Goal: Check status: Check status

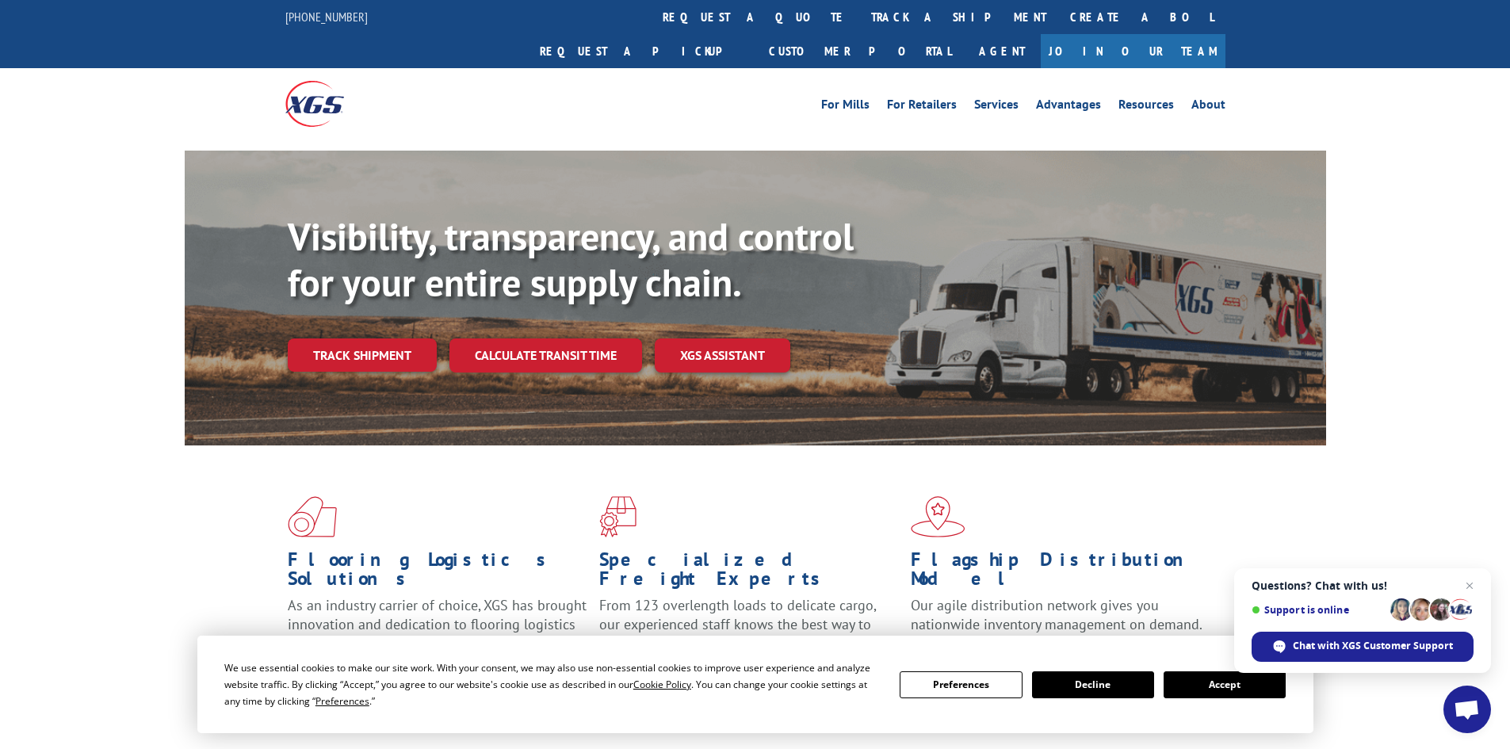
click at [859, 25] on link "track a shipment" at bounding box center [958, 17] width 199 height 34
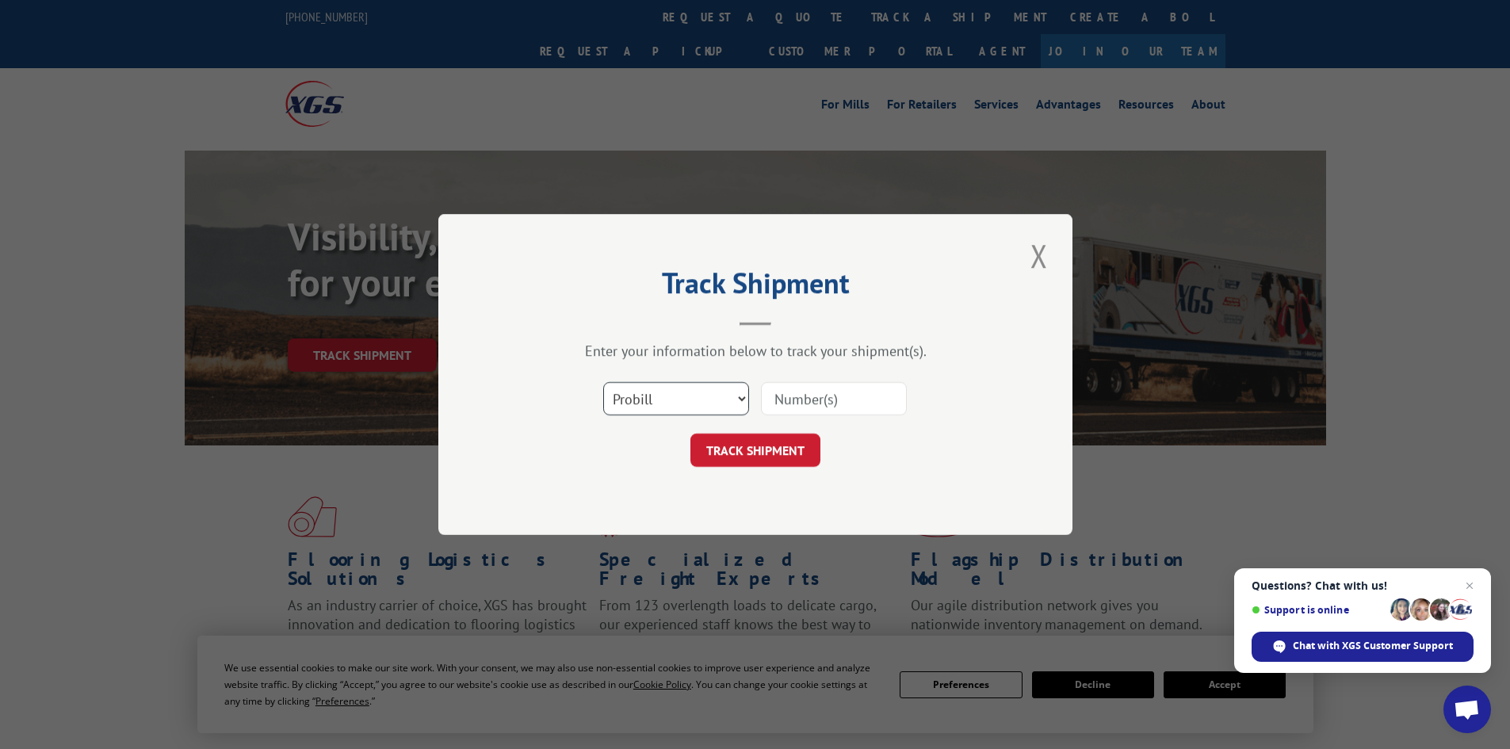
click at [649, 405] on select "Select category... Probill BOL PO" at bounding box center [676, 398] width 146 height 33
select select "bol"
click at [603, 382] on select "Select category... Probill BOL PO" at bounding box center [676, 398] width 146 height 33
paste input "5959216"
type input "5959216"
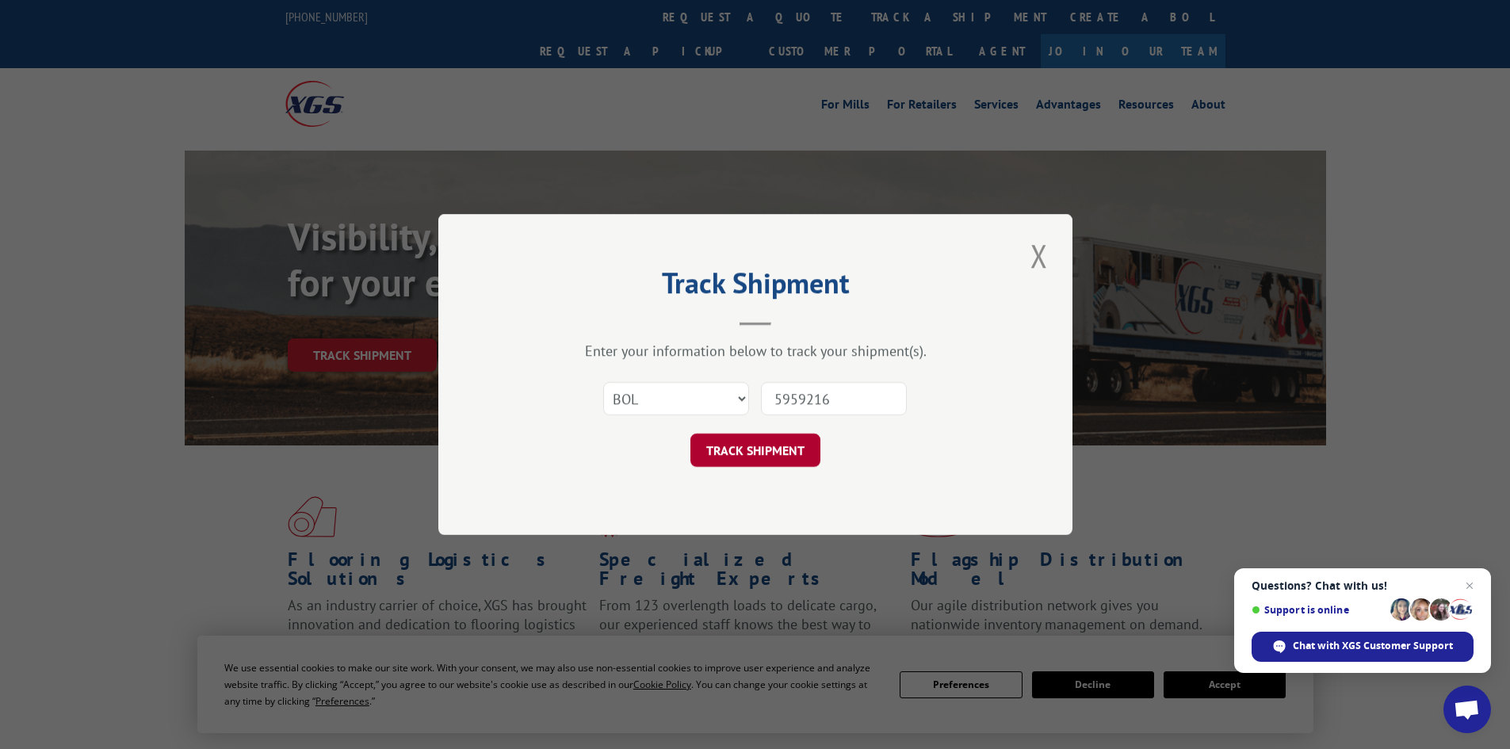
click at [783, 452] on button "TRACK SHIPMENT" at bounding box center [756, 450] width 130 height 33
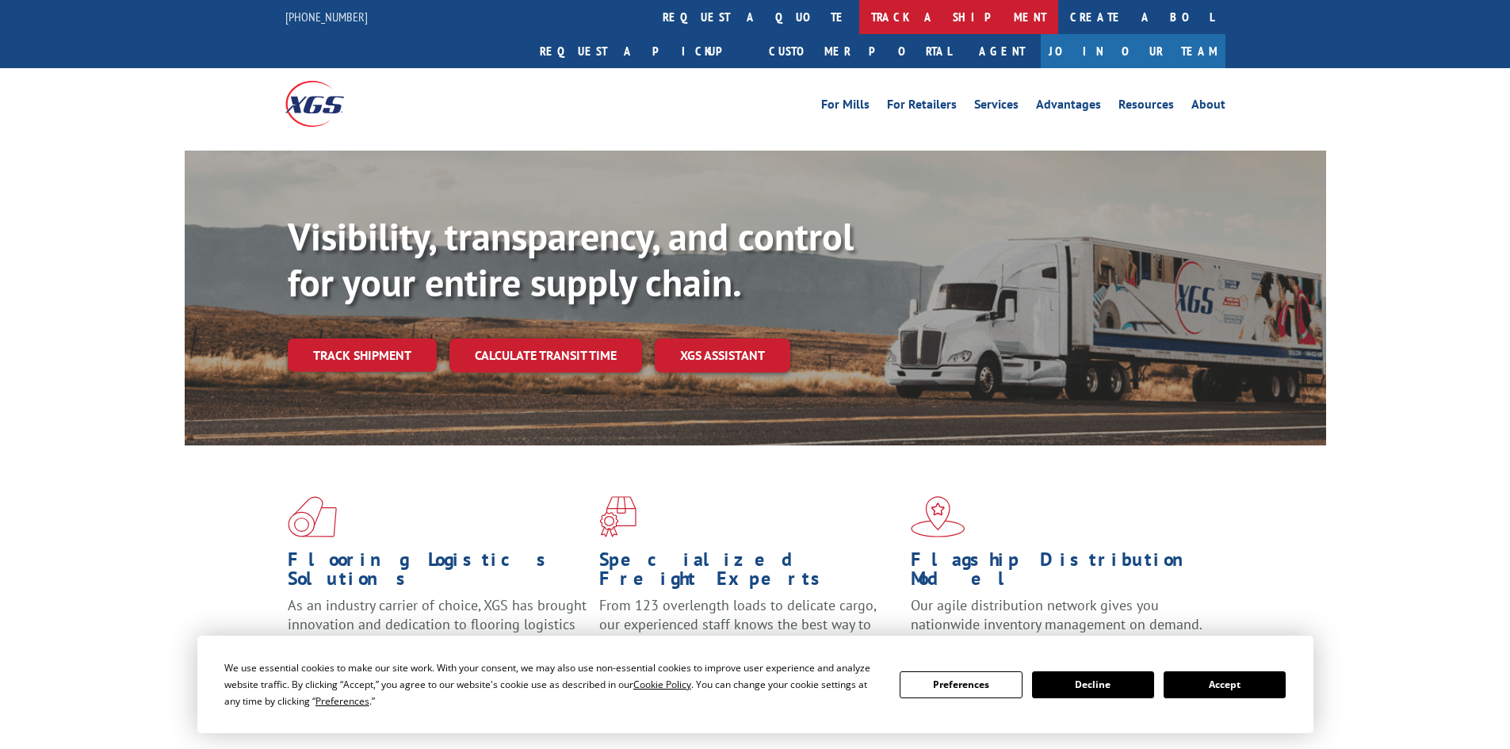
click at [859, 18] on link "track a shipment" at bounding box center [958, 17] width 199 height 34
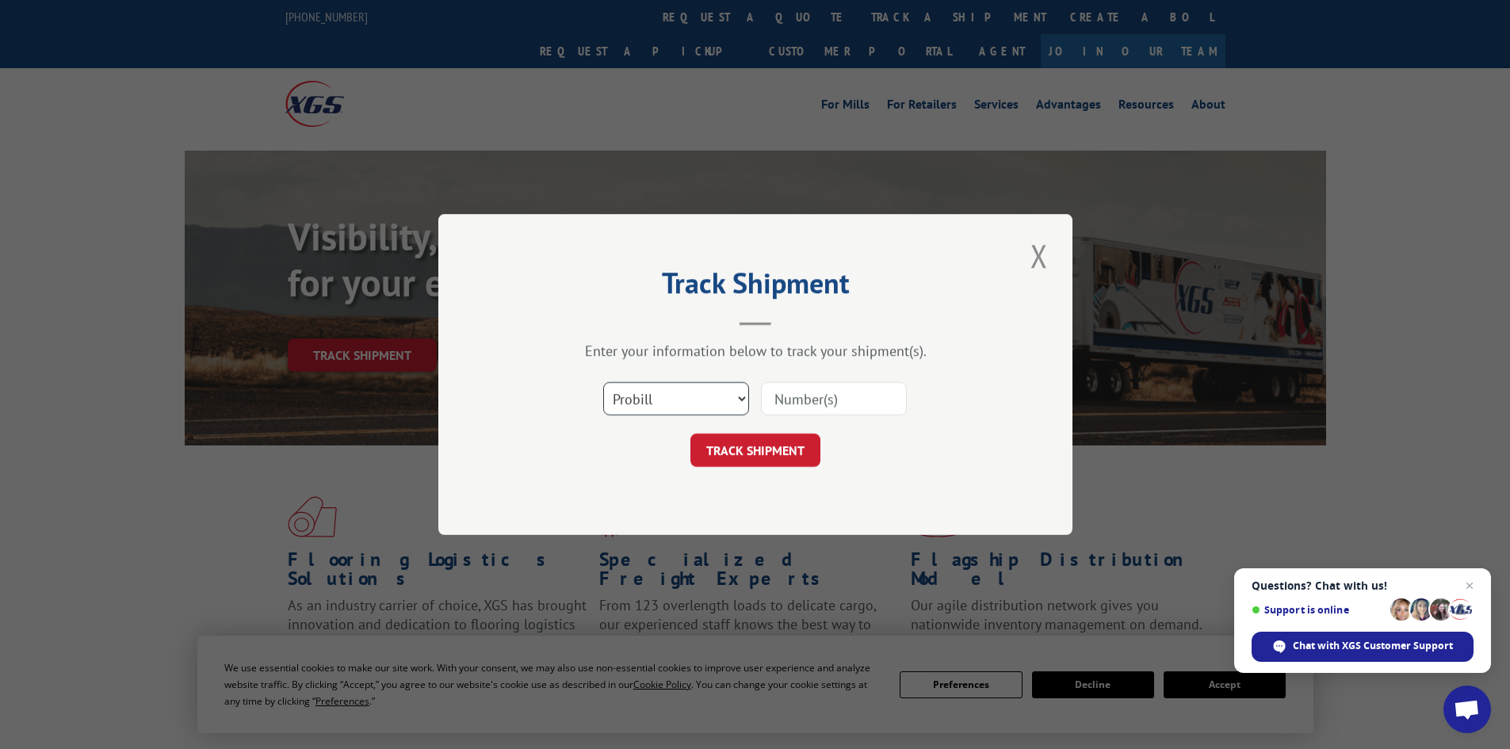
click at [637, 400] on select "Select category... Probill BOL PO" at bounding box center [676, 398] width 146 height 33
select select "bol"
click at [603, 382] on select "Select category... Probill BOL PO" at bounding box center [676, 398] width 146 height 33
paste input "4844021"
type input "4844021"
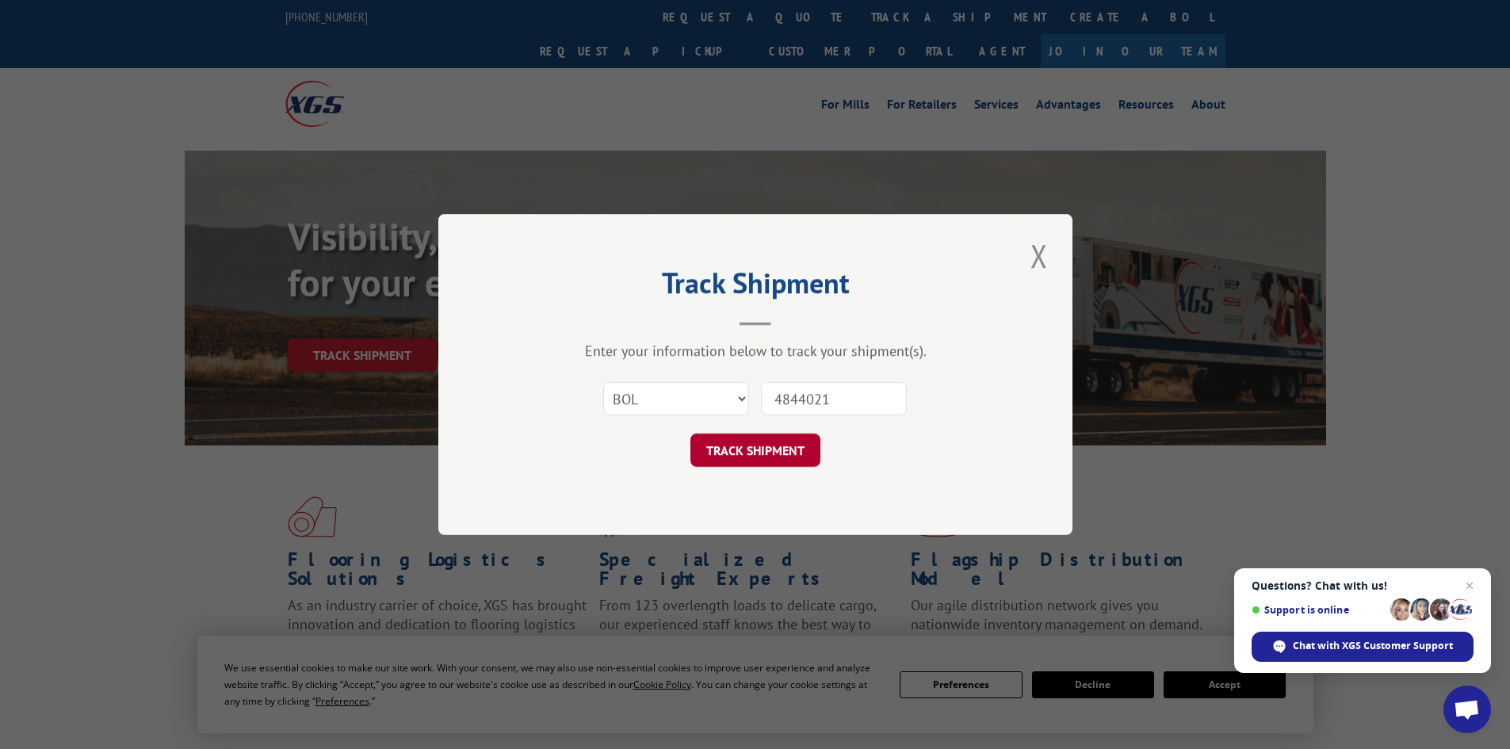
click at [744, 448] on button "TRACK SHIPMENT" at bounding box center [756, 450] width 130 height 33
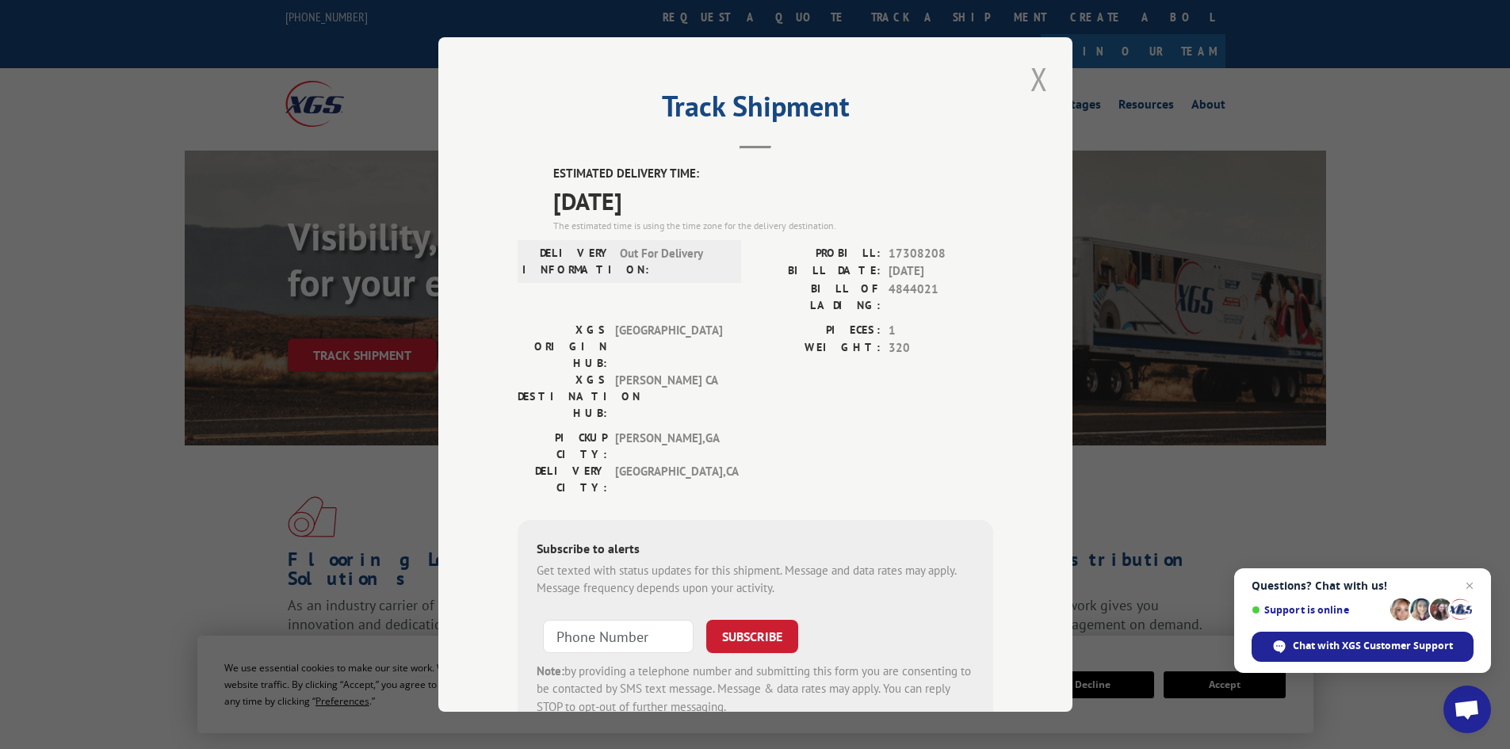
click at [1034, 81] on button "Close modal" at bounding box center [1039, 79] width 27 height 44
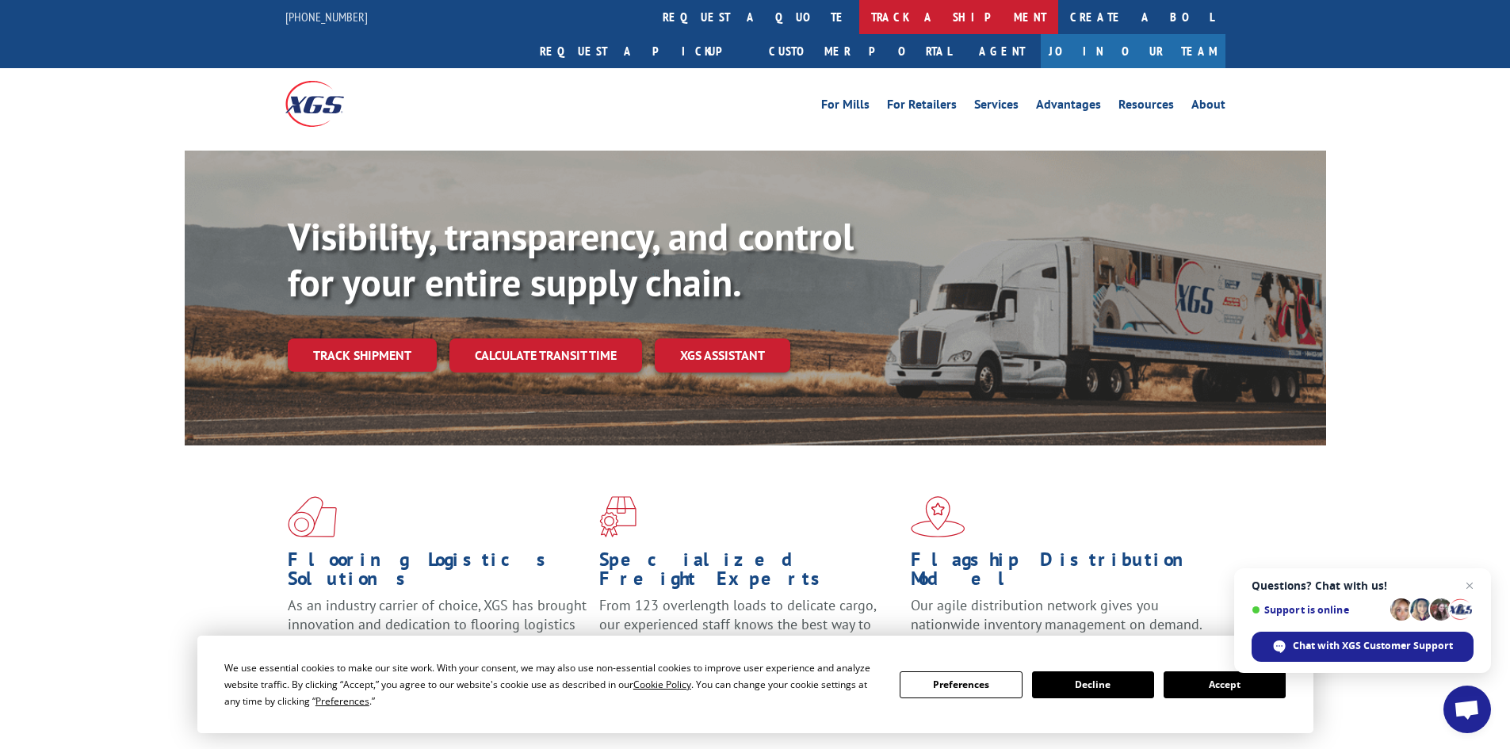
click at [859, 19] on link "track a shipment" at bounding box center [958, 17] width 199 height 34
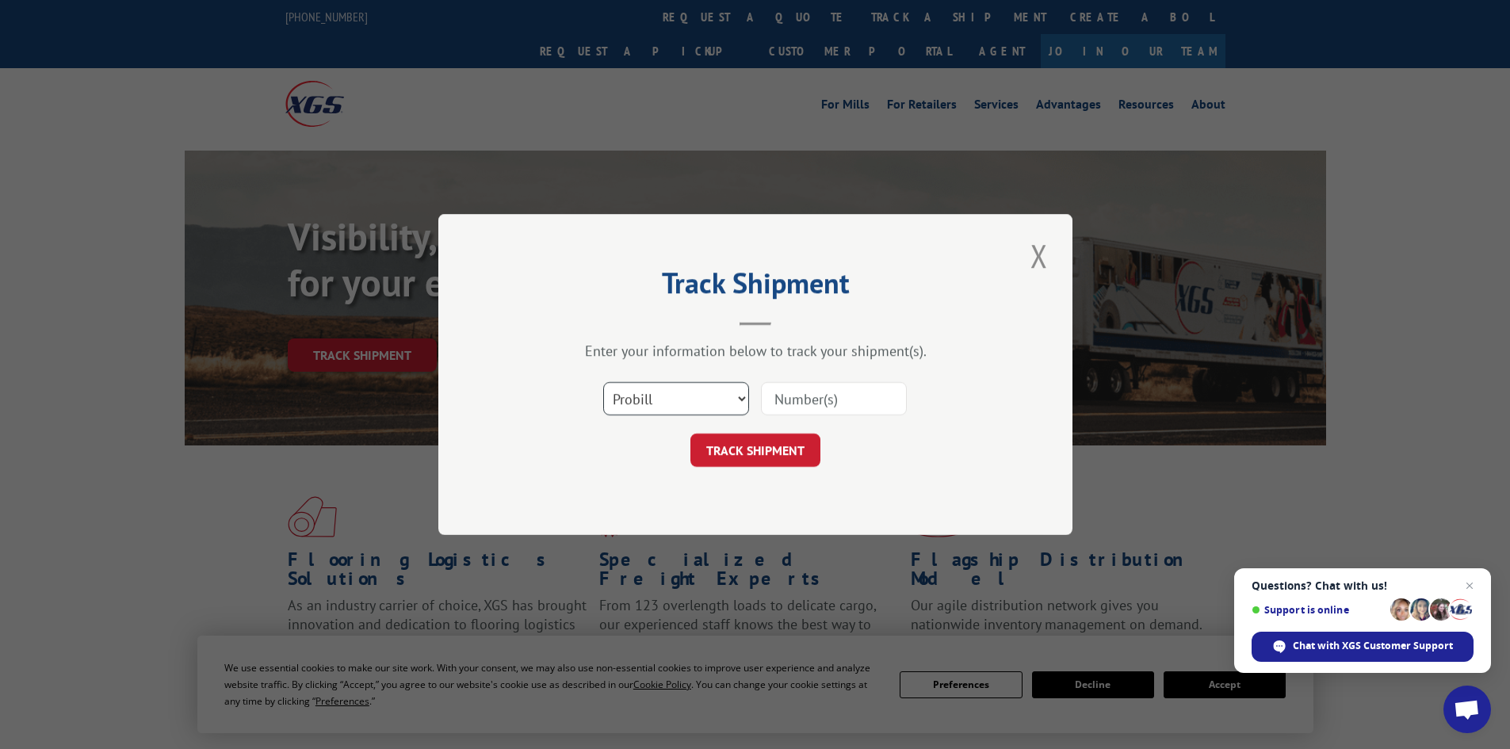
drag, startPoint x: 627, startPoint y: 395, endPoint x: 635, endPoint y: 407, distance: 14.3
click at [629, 396] on select "Select category... Probill BOL PO" at bounding box center [676, 398] width 146 height 33
select select "bol"
click at [603, 382] on select "Select category... Probill BOL PO" at bounding box center [676, 398] width 146 height 33
paste input "5950578"
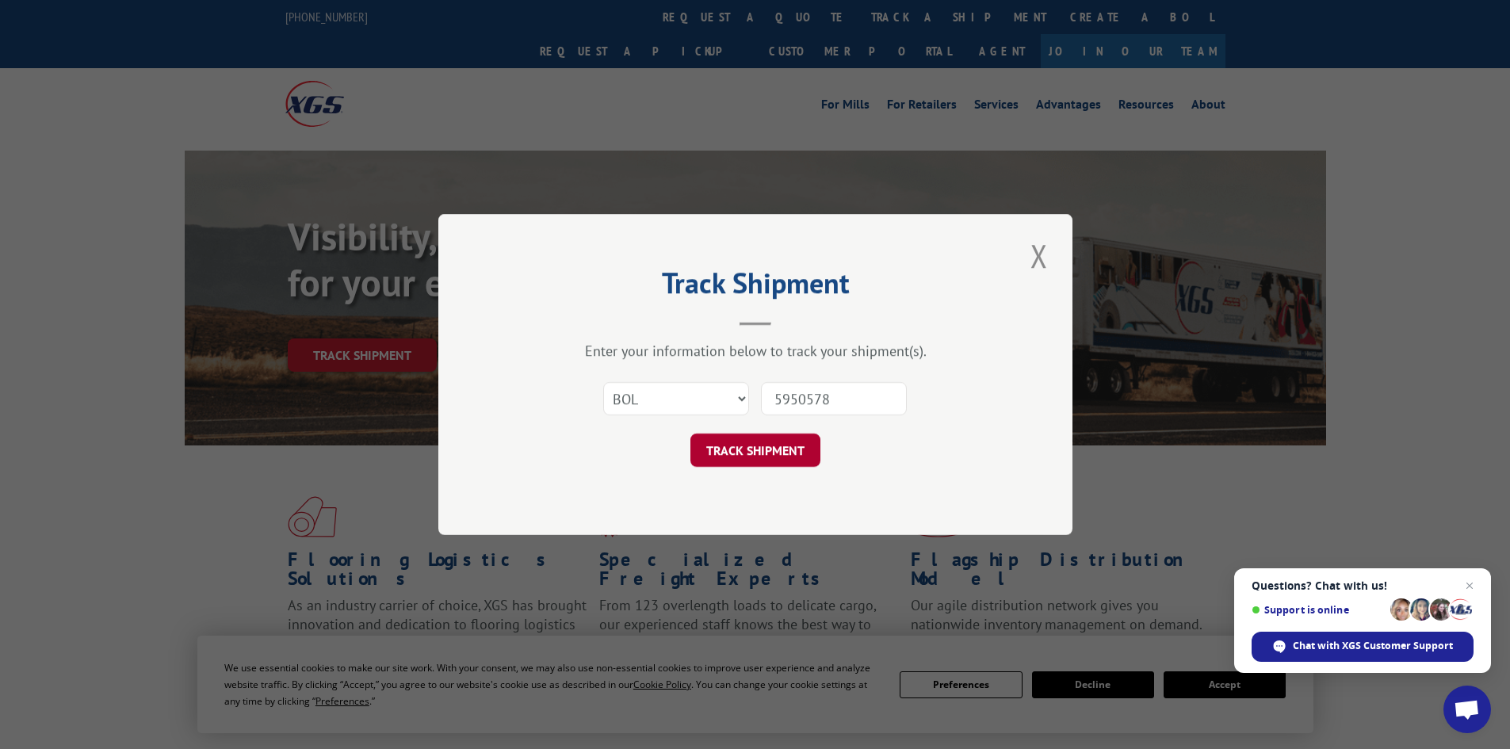
type input "5950578"
click at [776, 448] on button "TRACK SHIPMENT" at bounding box center [756, 450] width 130 height 33
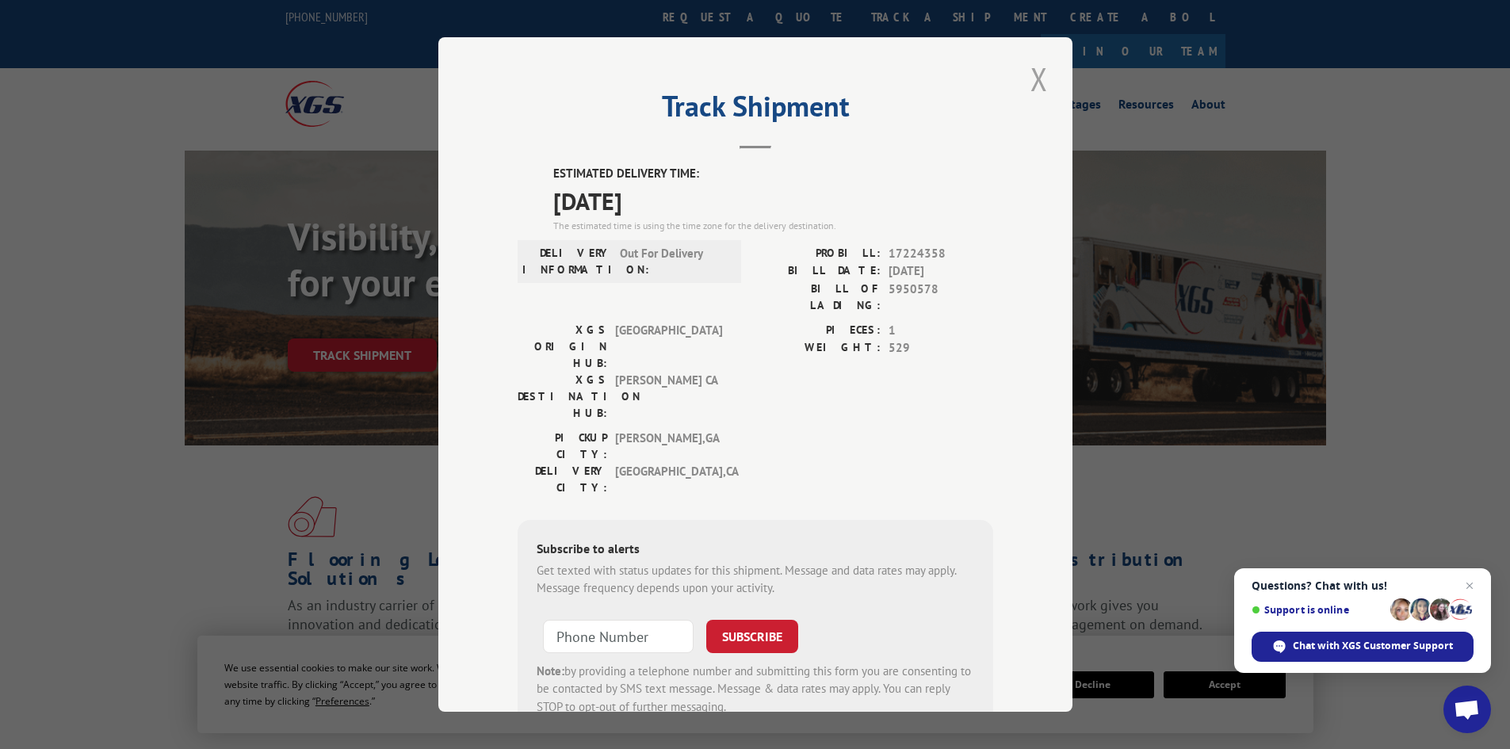
click at [1039, 82] on button "Close modal" at bounding box center [1039, 79] width 27 height 44
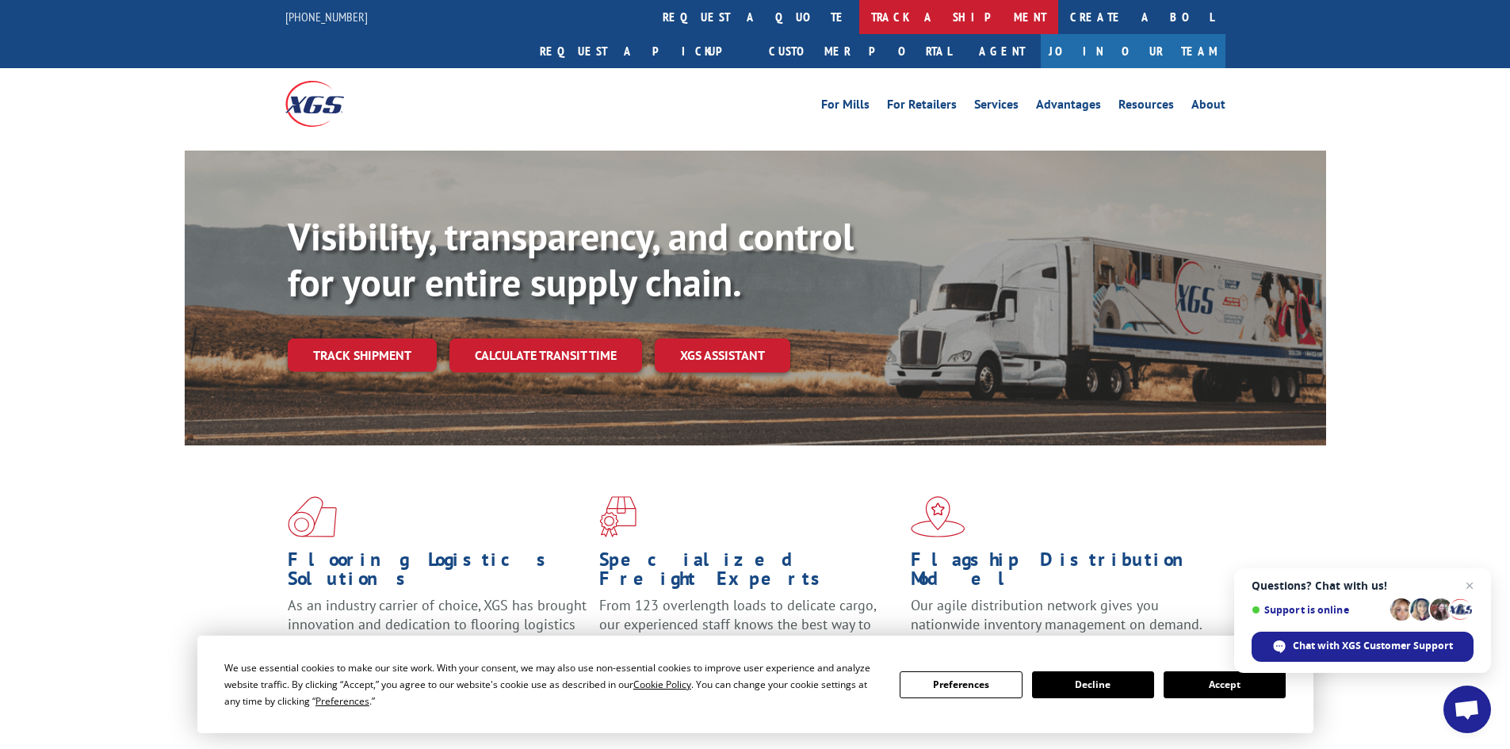
click at [859, 26] on link "track a shipment" at bounding box center [958, 17] width 199 height 34
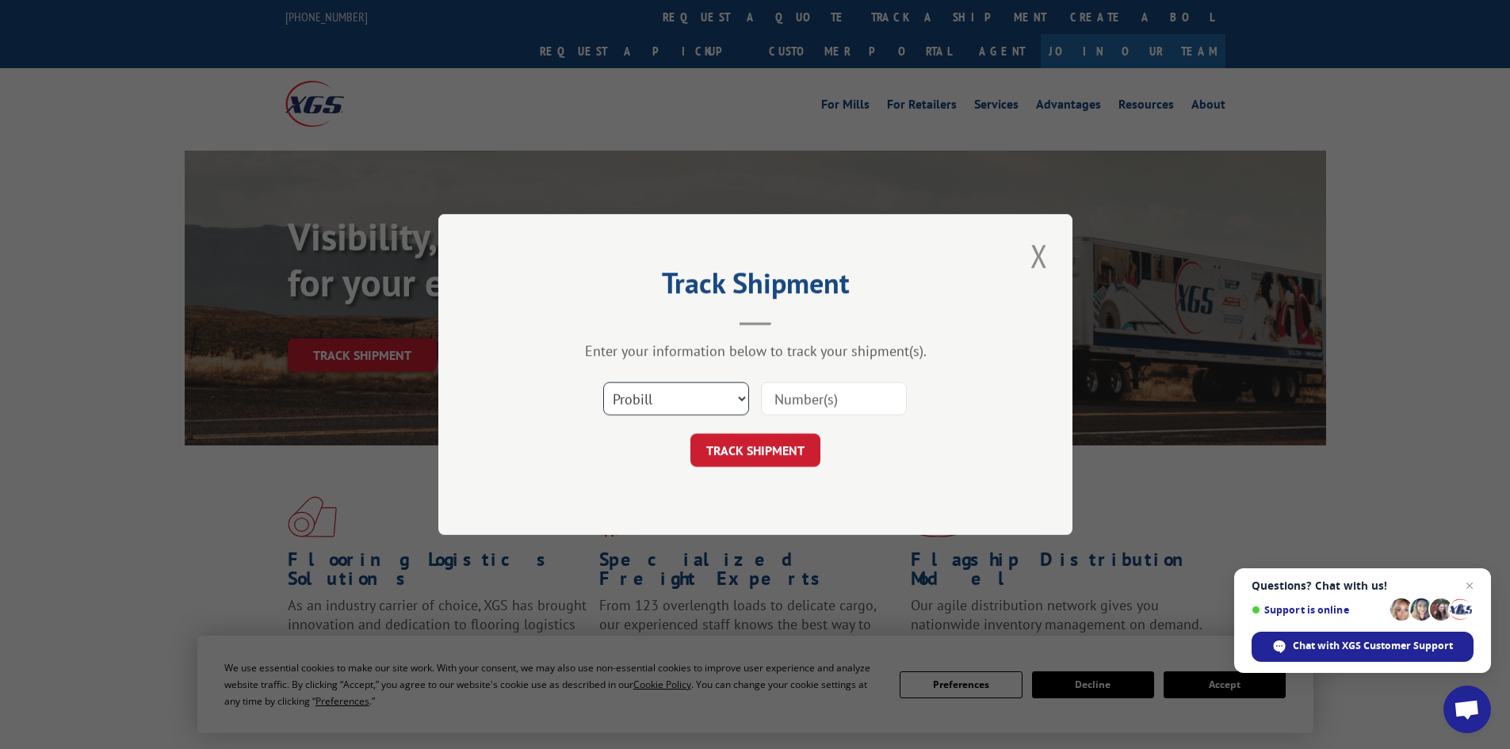
drag, startPoint x: 628, startPoint y: 400, endPoint x: 643, endPoint y: 413, distance: 19.7
click at [629, 400] on select "Select category... Probill BOL PO" at bounding box center [676, 398] width 146 height 33
select select "bol"
click at [603, 382] on select "Select category... Probill BOL PO" at bounding box center [676, 398] width 146 height 33
paste input "421493"
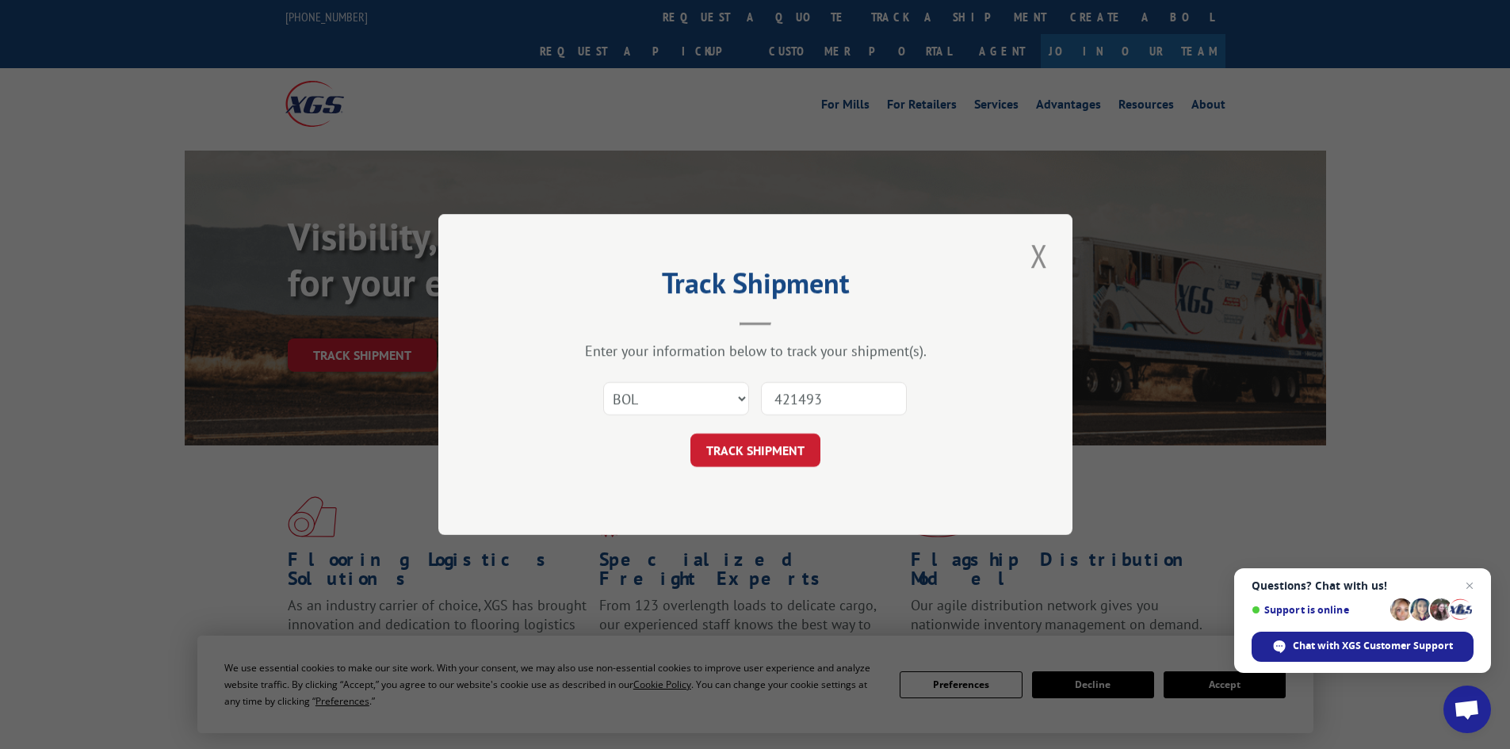
type input "421493"
click at [802, 447] on button "TRACK SHIPMENT" at bounding box center [756, 450] width 130 height 33
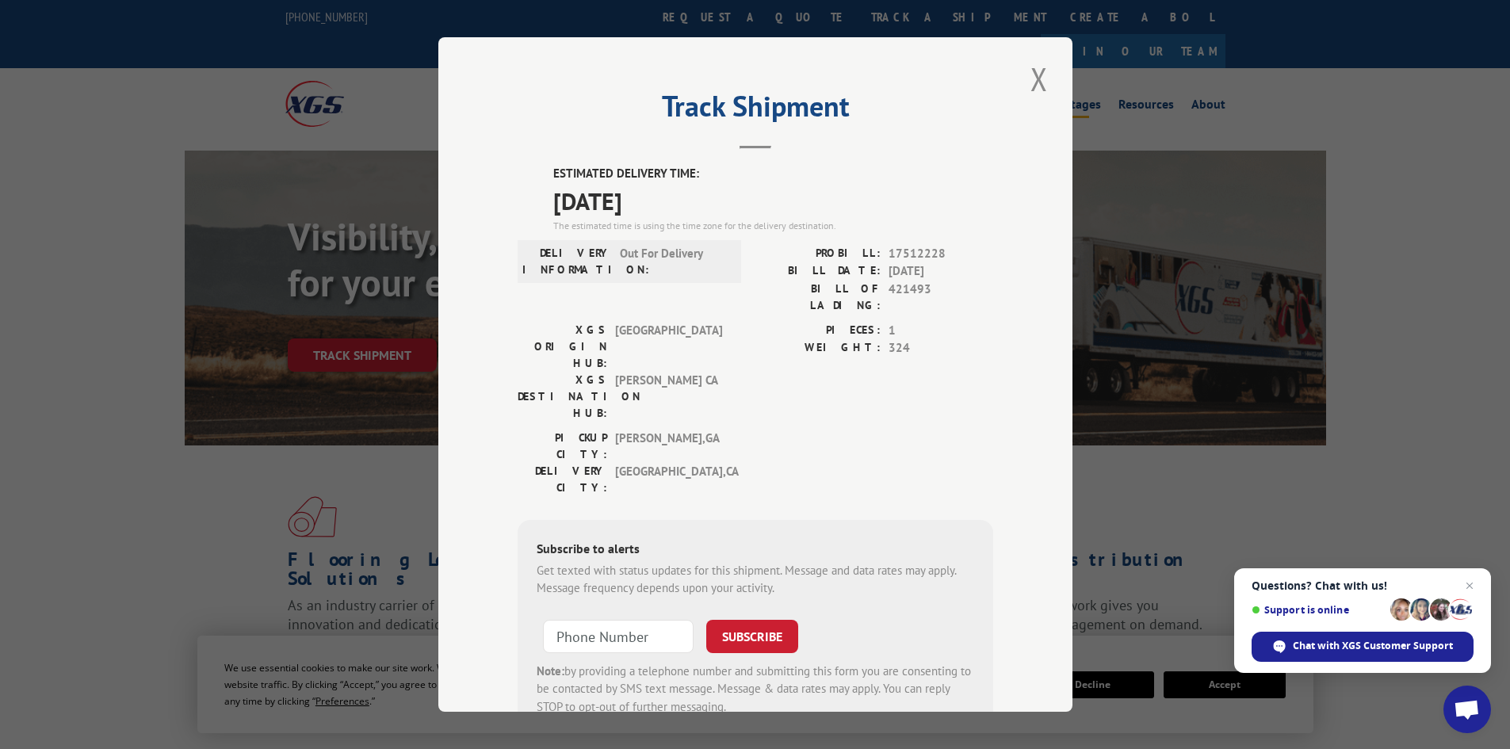
click at [1038, 74] on button "Close modal" at bounding box center [1039, 79] width 27 height 44
